Goal: Information Seeking & Learning: Learn about a topic

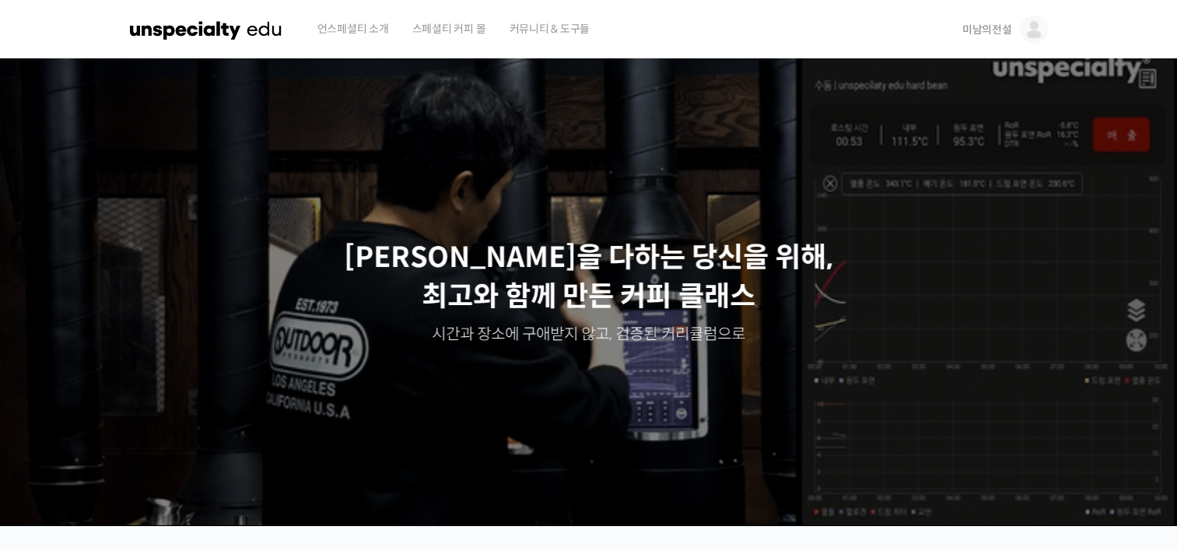
click at [982, 30] on span "미남의전설" at bounding box center [988, 30] width 50 height 14
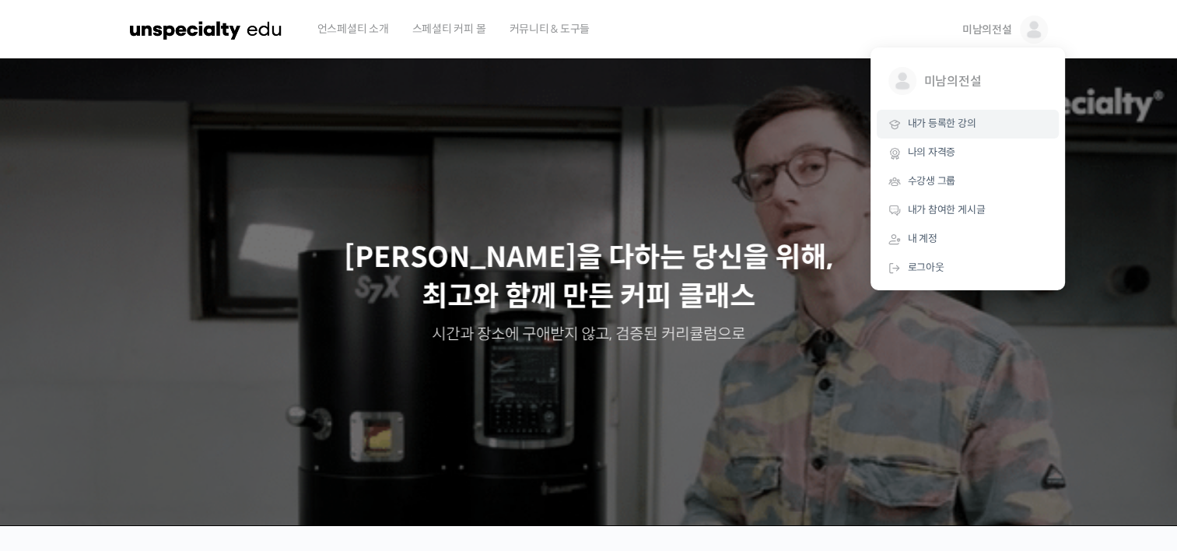
click at [931, 126] on span "내가 등록한 강의" at bounding box center [942, 123] width 68 height 13
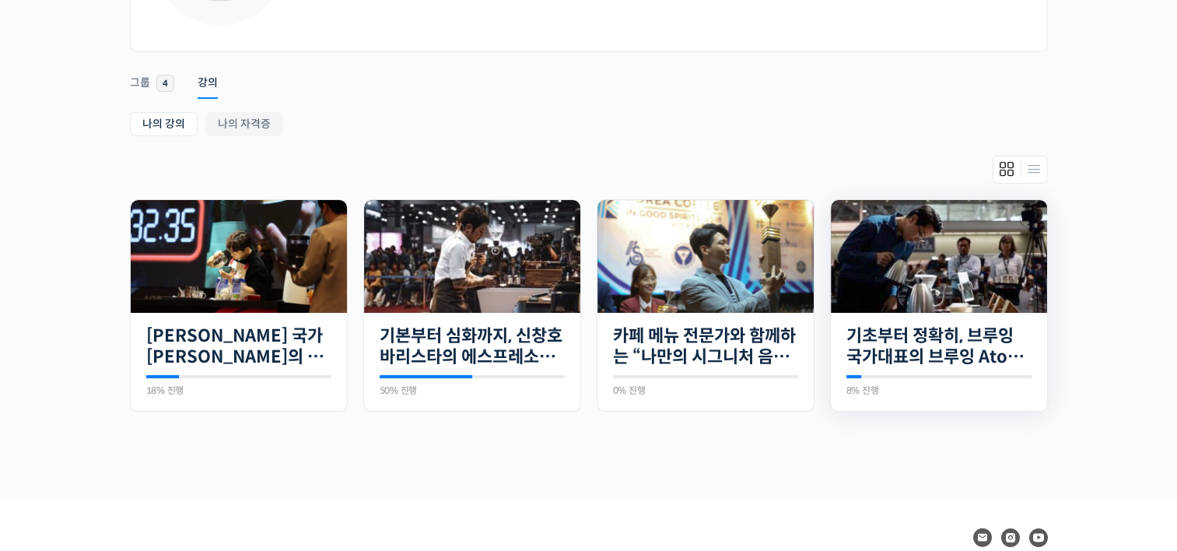
scroll to position [233, 0]
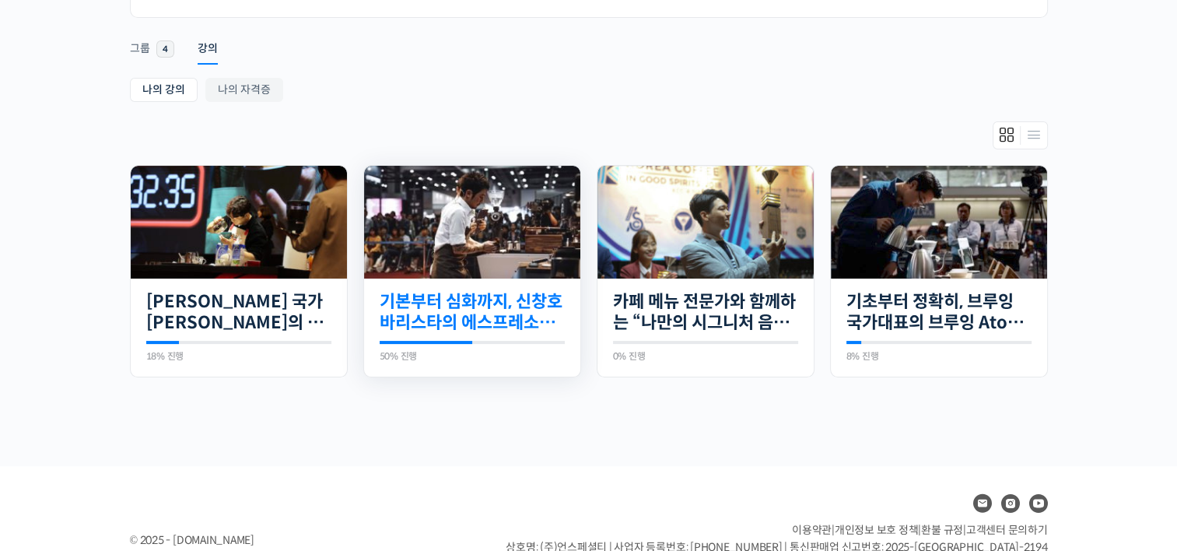
click at [492, 303] on link "기본부터 심화까지, 신창호 바리스타의 에스프레소 AtoZ" at bounding box center [472, 312] width 185 height 43
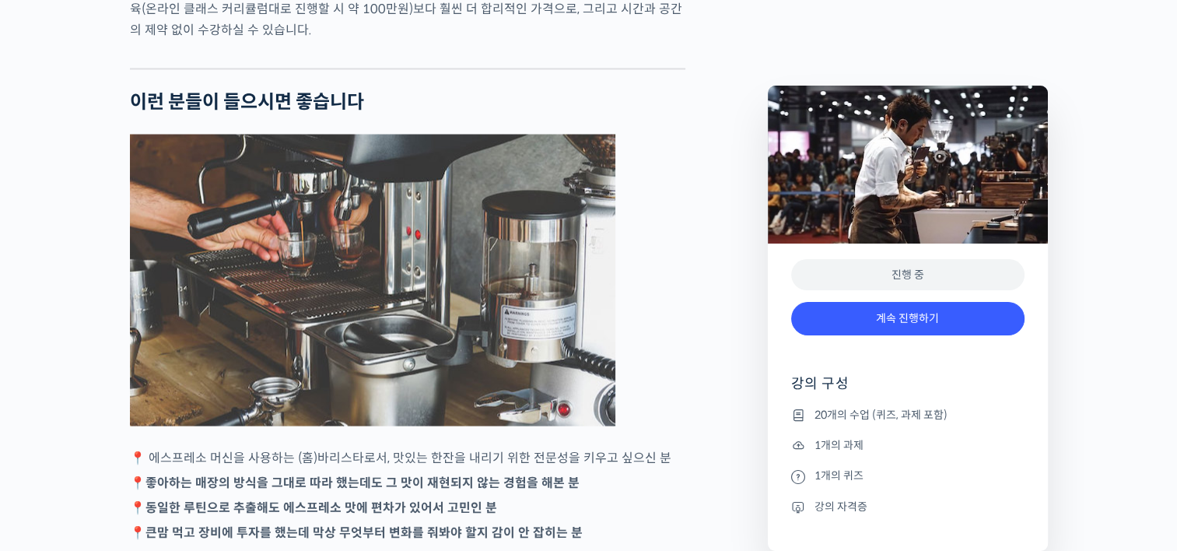
scroll to position [2879, 0]
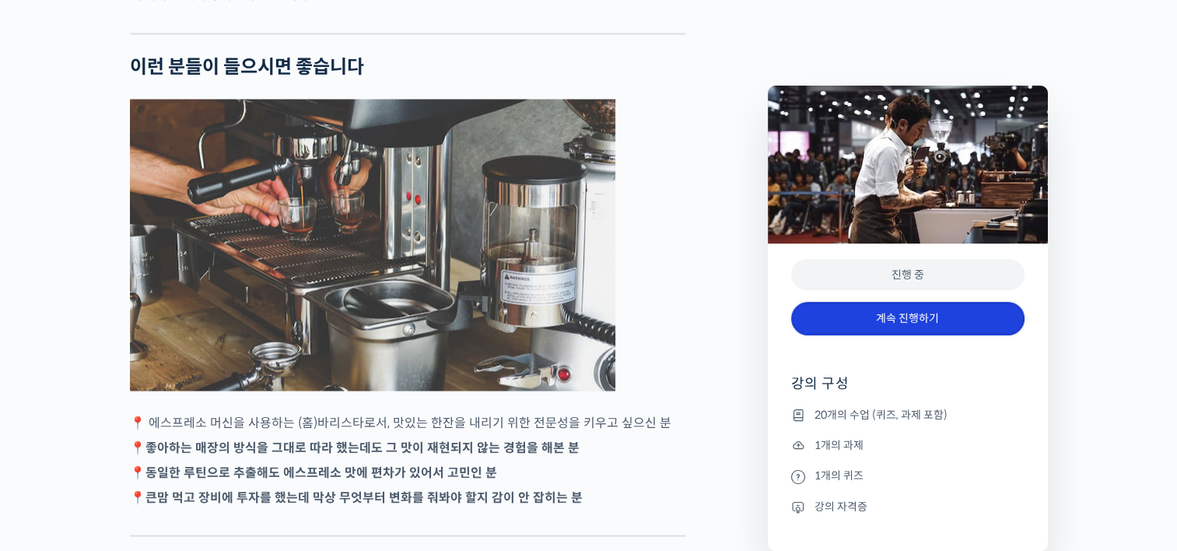
click at [857, 324] on link "계속 진행하기" at bounding box center [907, 318] width 233 height 33
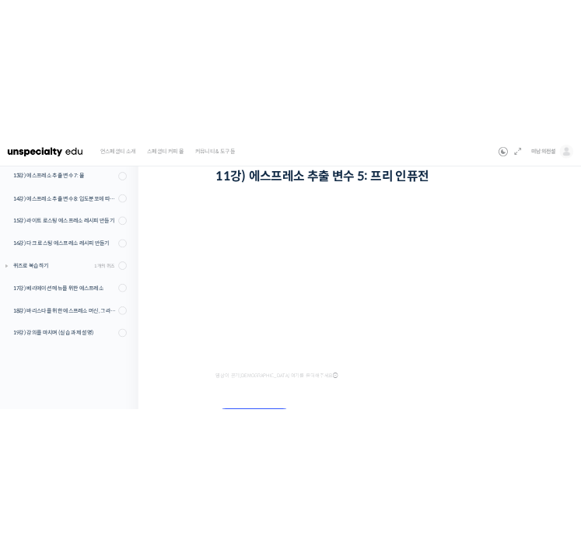
scroll to position [156, 0]
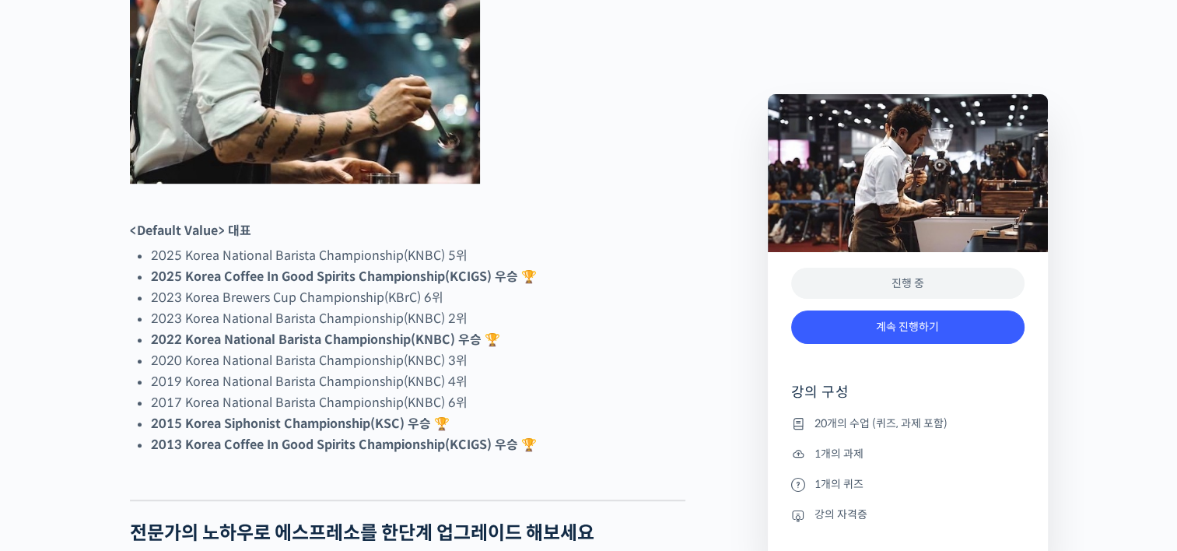
scroll to position [1167, 0]
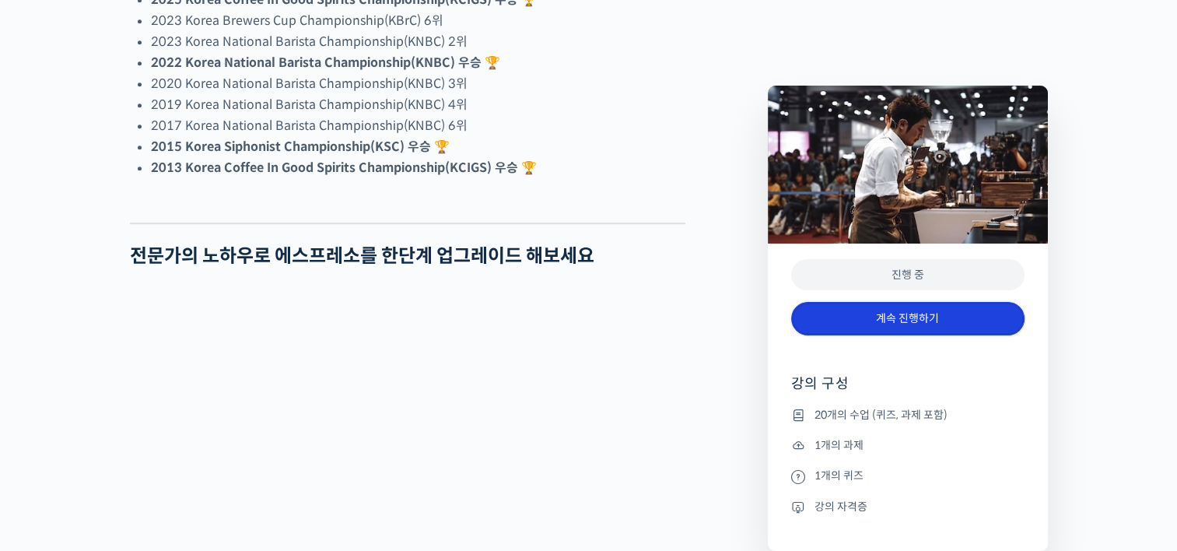
click at [581, 321] on link "계속 진행하기" at bounding box center [907, 318] width 233 height 33
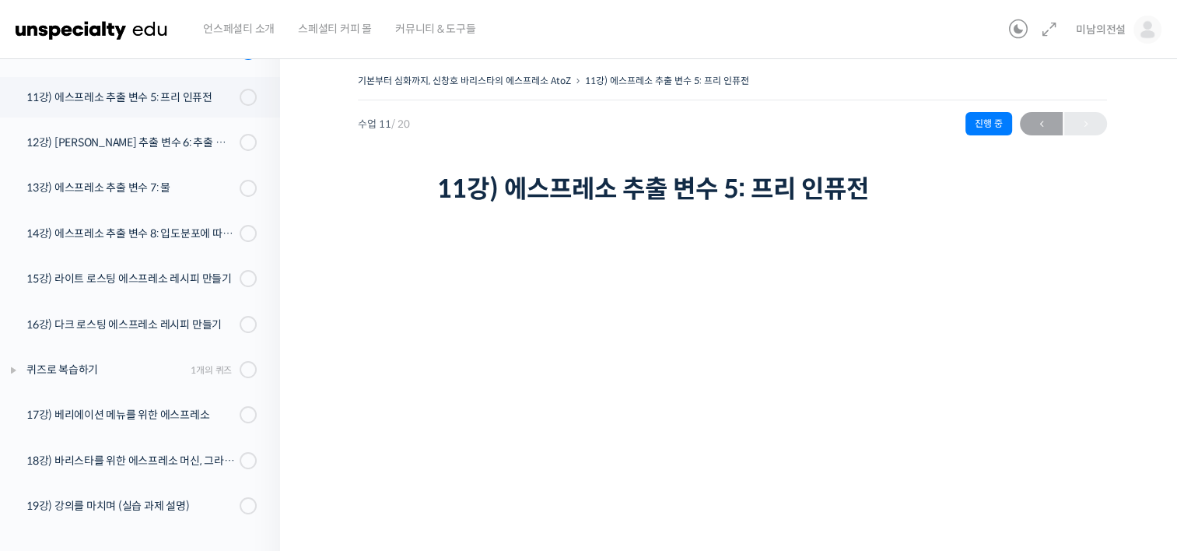
click at [314, 332] on div "기본부터 심화까지, 신창호 바리스타의 에스프레소 AtoZ 11강) 에스프레소 추출 변수 5: 프리 인퓨전 진행 중 수업 11 / 20 진행 중…" at bounding box center [732, 405] width 905 height 717
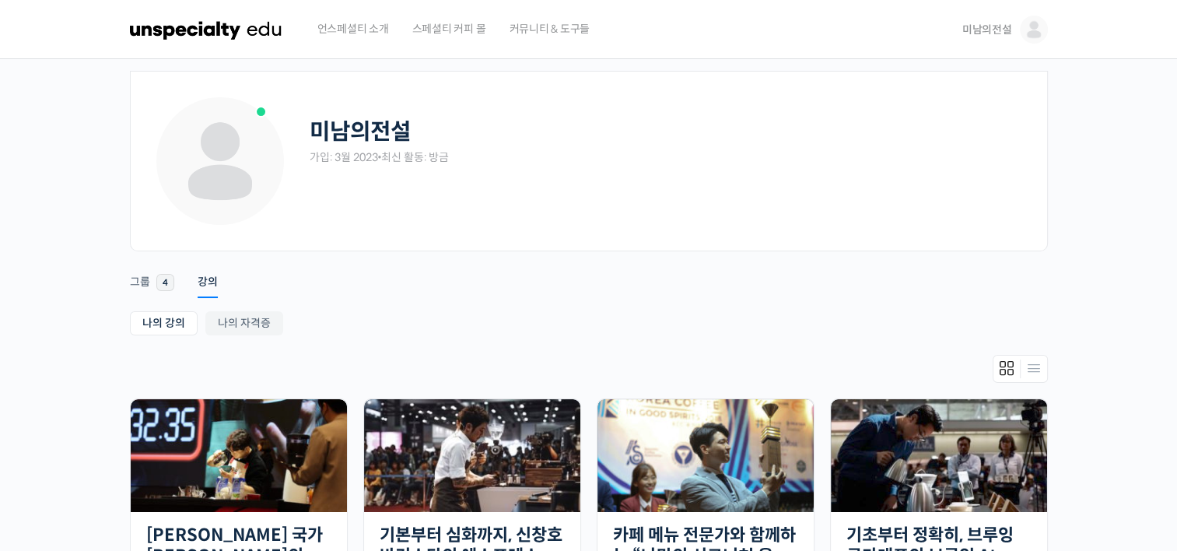
click at [990, 27] on span "미남의전설" at bounding box center [988, 30] width 50 height 14
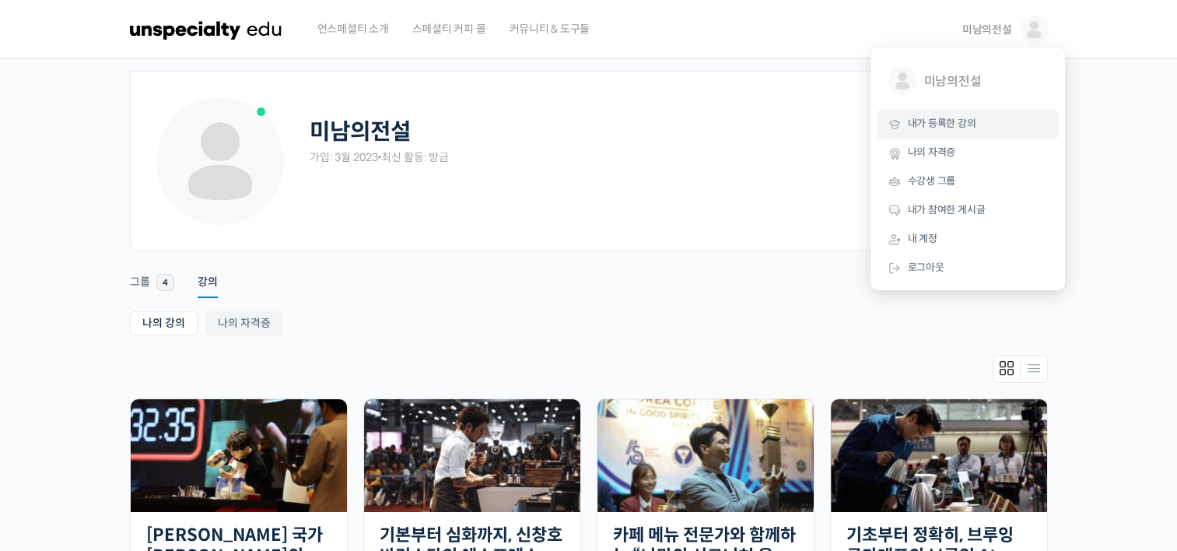
click at [939, 121] on span "내가 등록한 강의" at bounding box center [942, 123] width 68 height 13
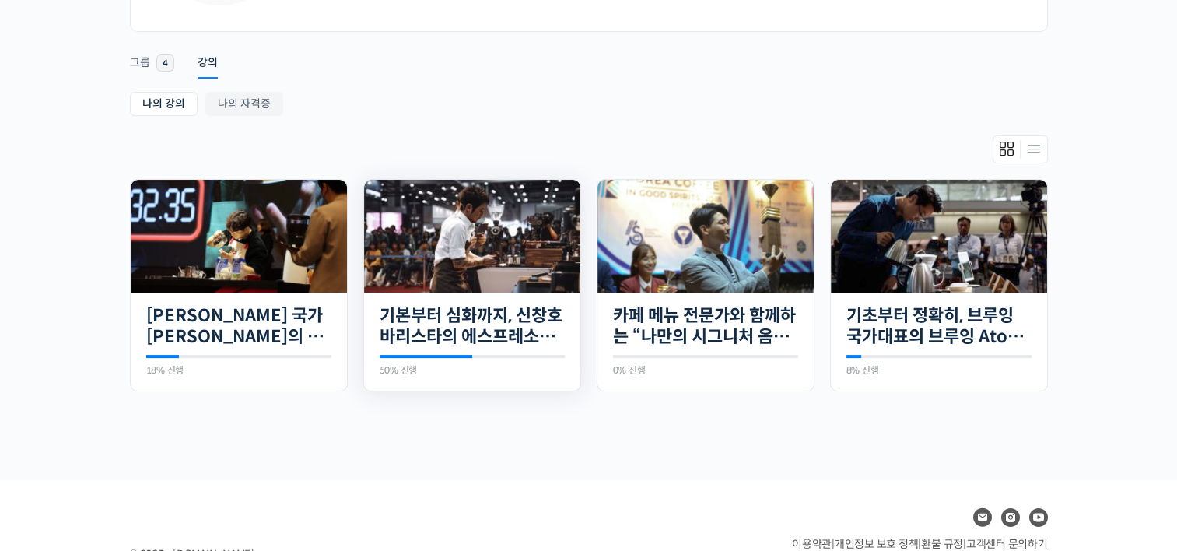
scroll to position [233, 0]
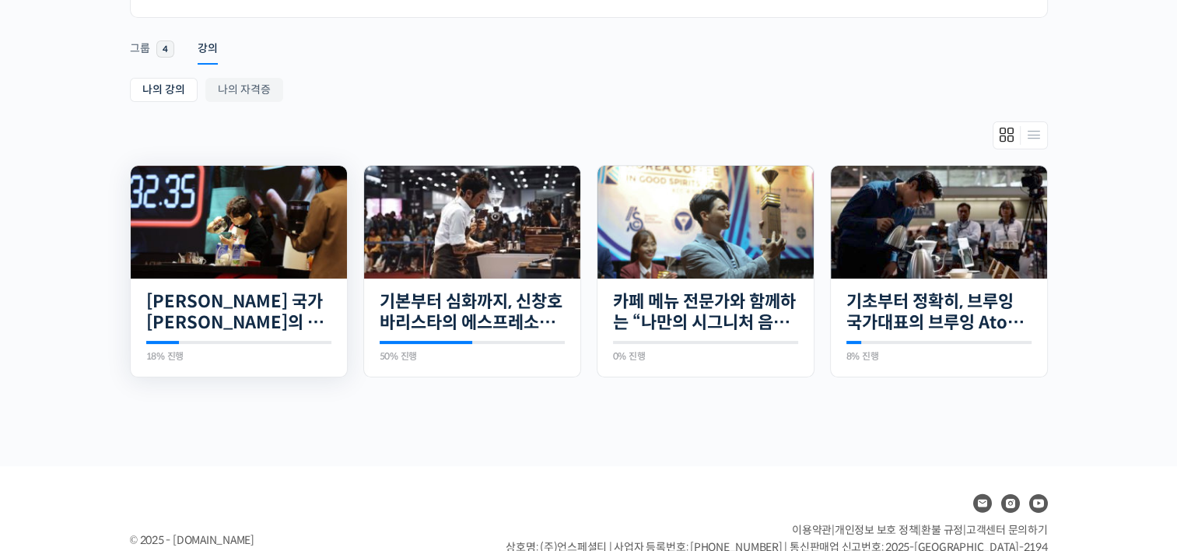
click at [244, 244] on img at bounding box center [239, 222] width 216 height 113
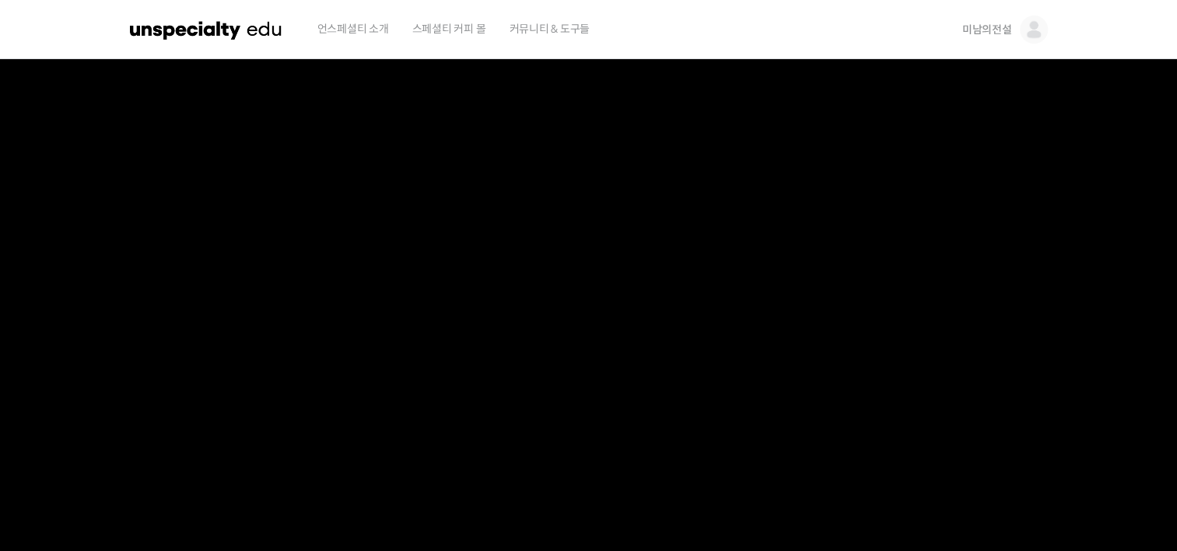
click at [980, 23] on span "미남의전설" at bounding box center [988, 30] width 50 height 14
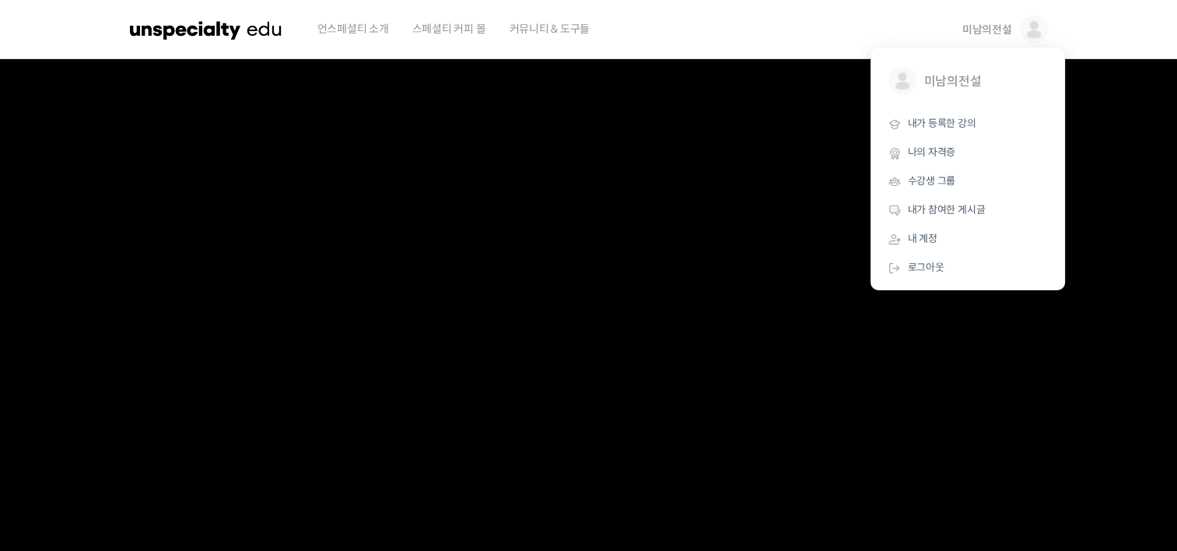
click at [92, 233] on section at bounding box center [588, 330] width 1177 height 543
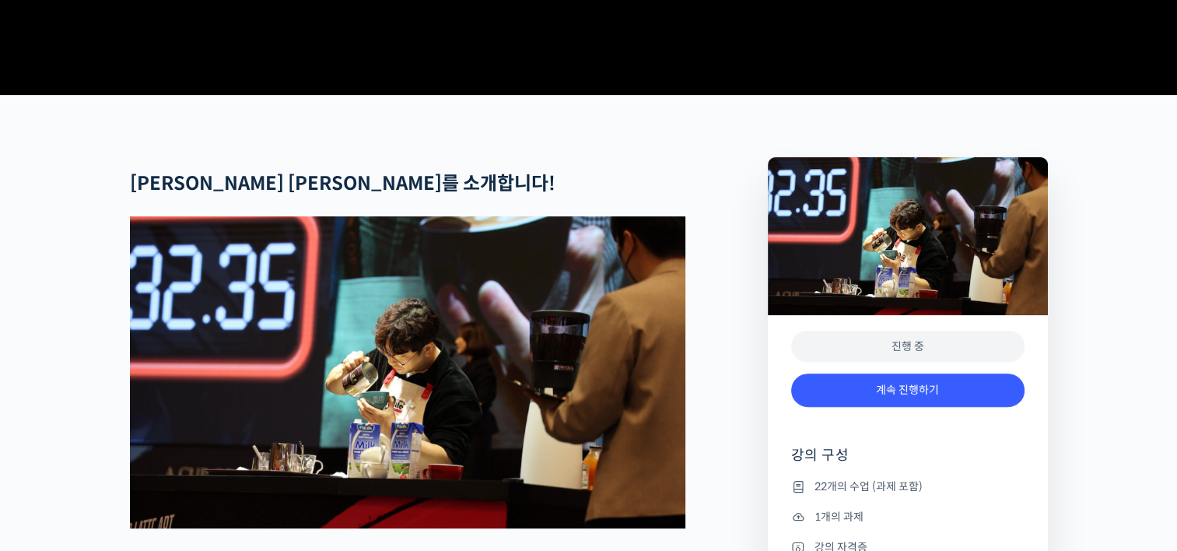
scroll to position [545, 0]
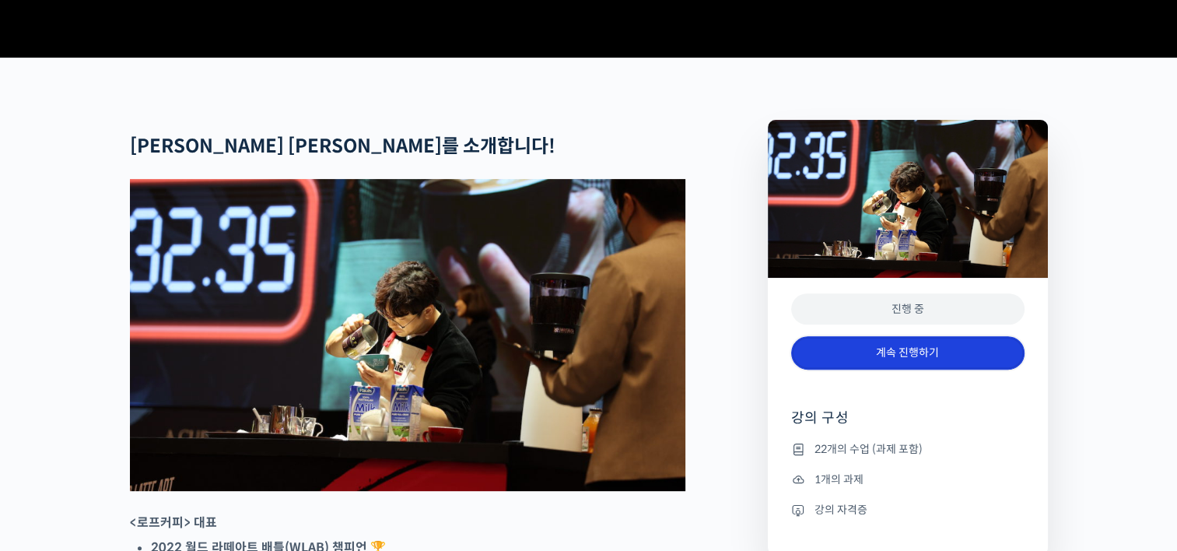
click at [939, 370] on link "계속 진행하기" at bounding box center [907, 352] width 233 height 33
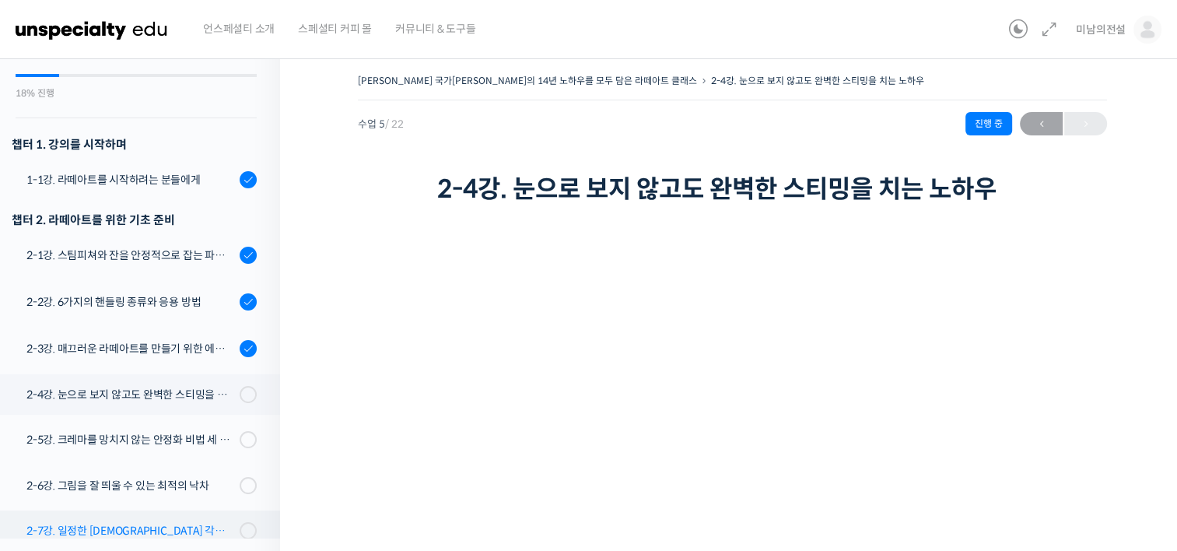
scroll to position [131, 0]
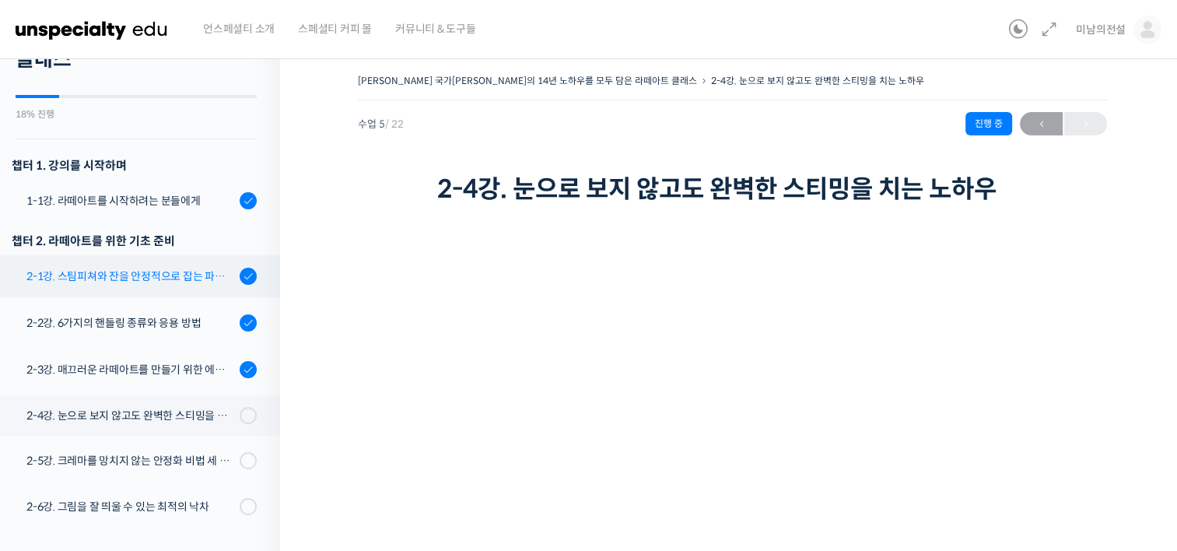
click at [123, 268] on div "2-1강. 스팀피쳐와 잔을 안정적으로 잡는 파지법 공식" at bounding box center [130, 276] width 209 height 17
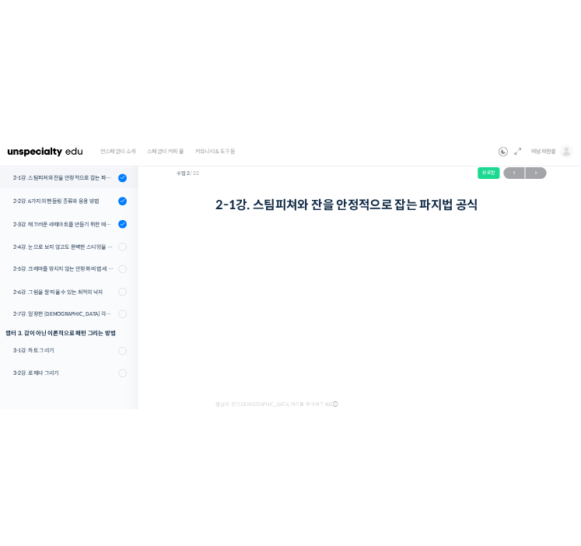
scroll to position [78, 0]
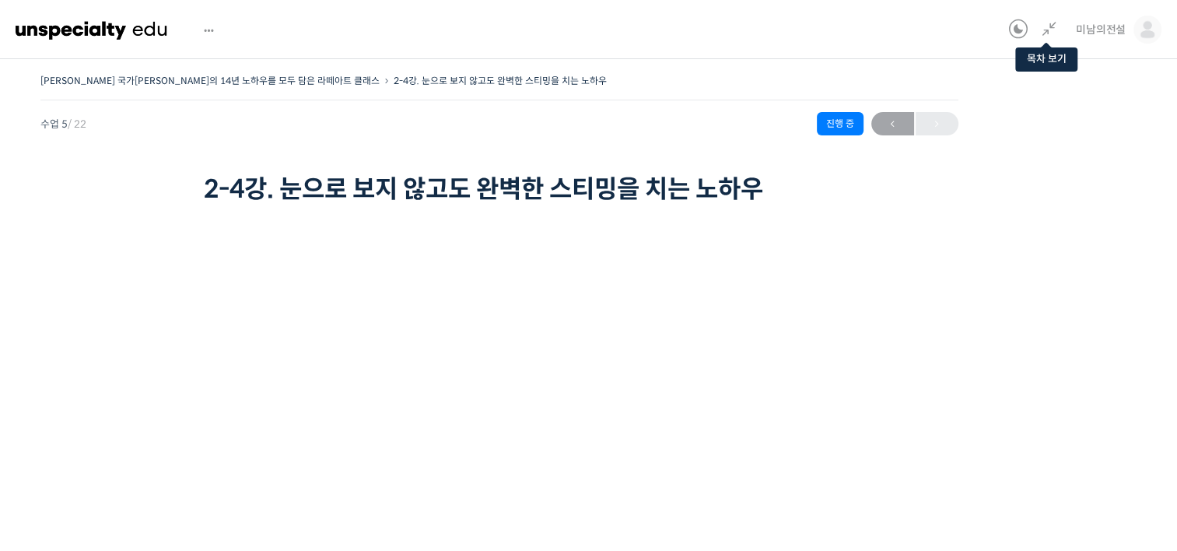
scroll to position [62, 0]
click at [592, 32] on span "미남의전설" at bounding box center [1101, 30] width 50 height 14
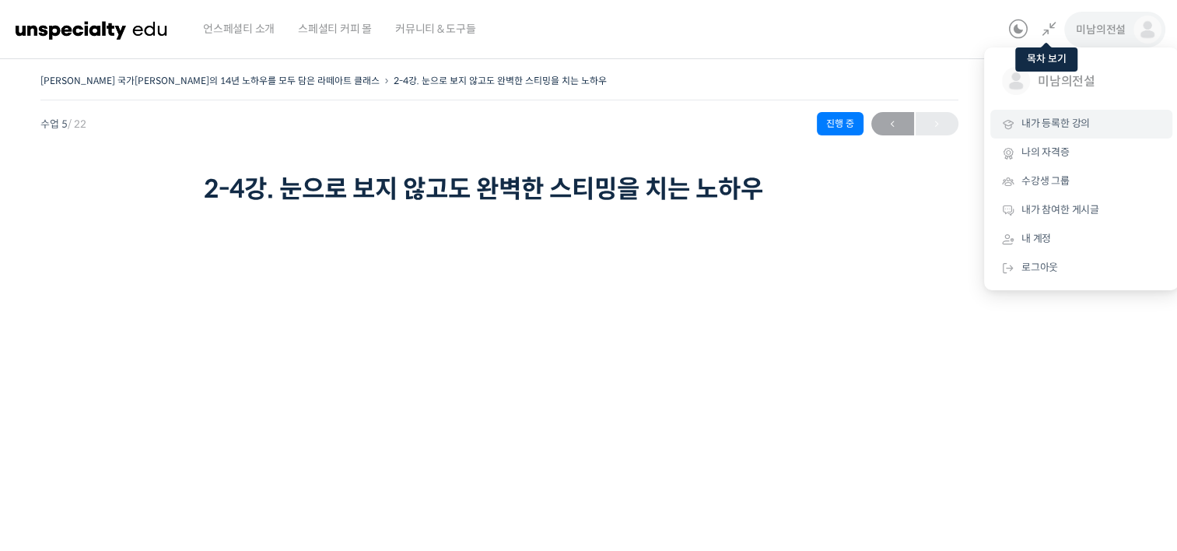
click at [592, 125] on span "내가 등록한 강의" at bounding box center [1056, 123] width 68 height 13
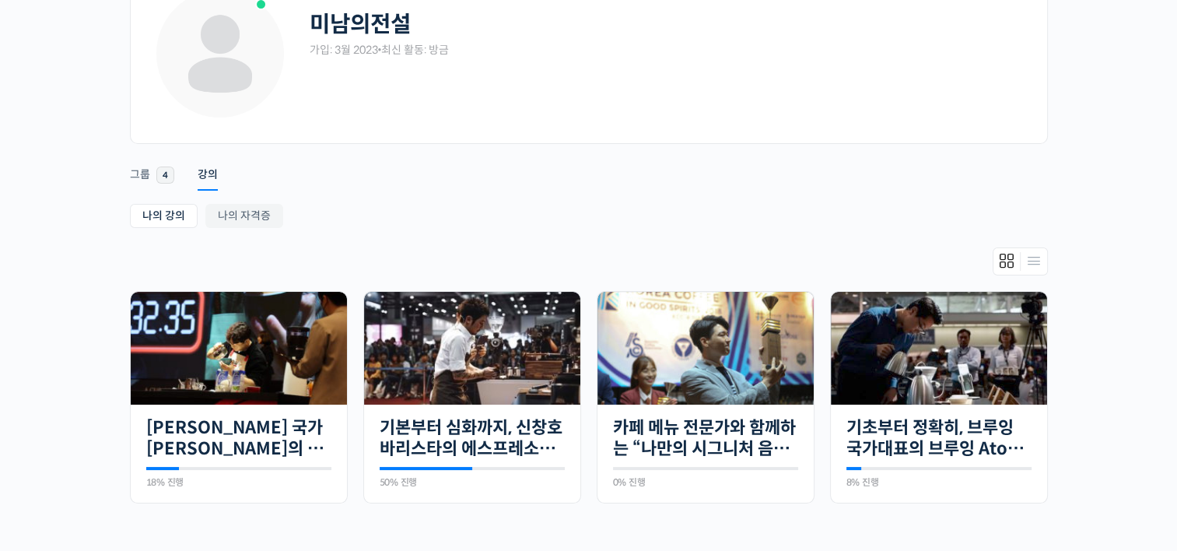
scroll to position [156, 0]
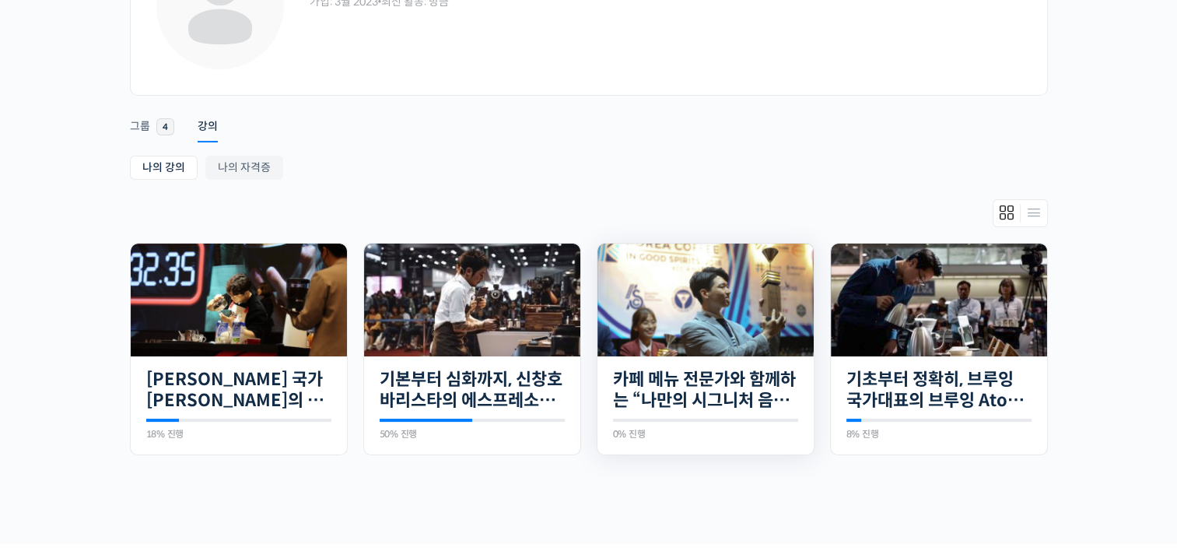
click at [687, 316] on img at bounding box center [706, 300] width 216 height 113
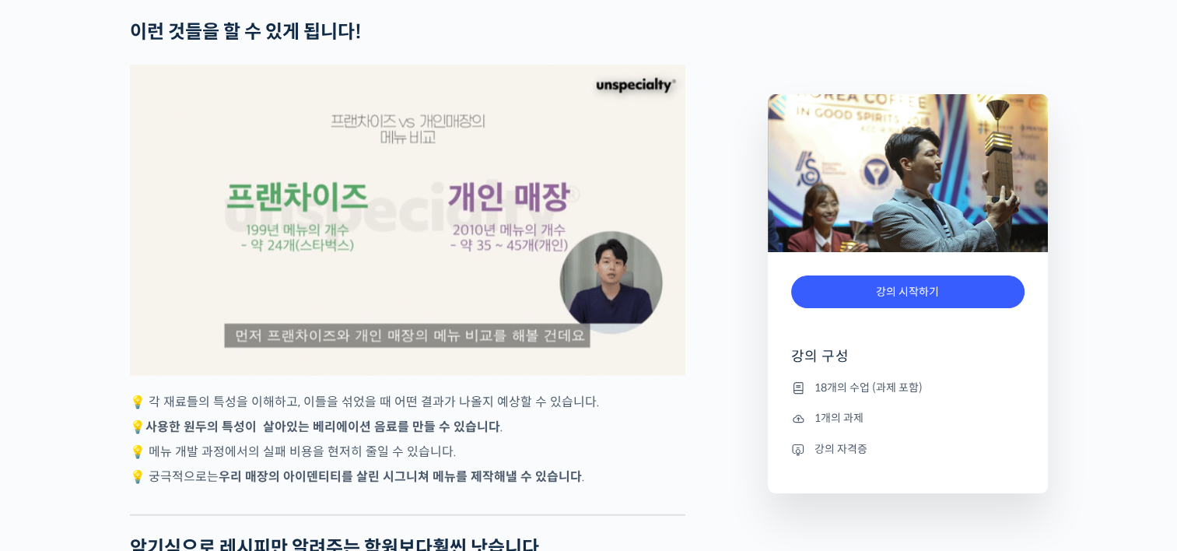
scroll to position [3434, 0]
